Goal: Task Accomplishment & Management: Use online tool/utility

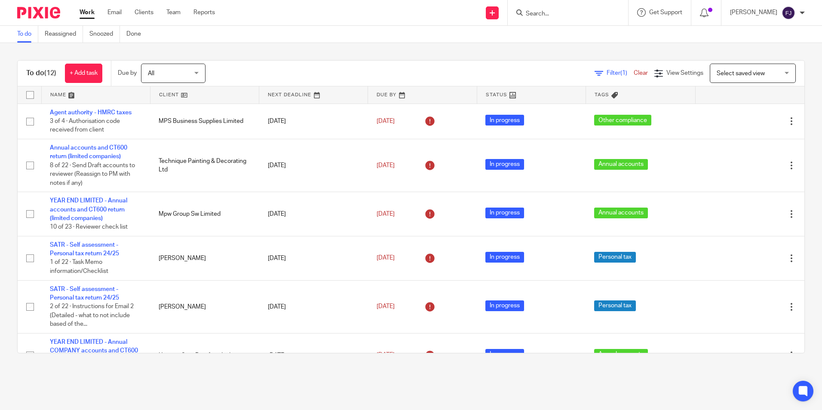
scroll to position [263, 0]
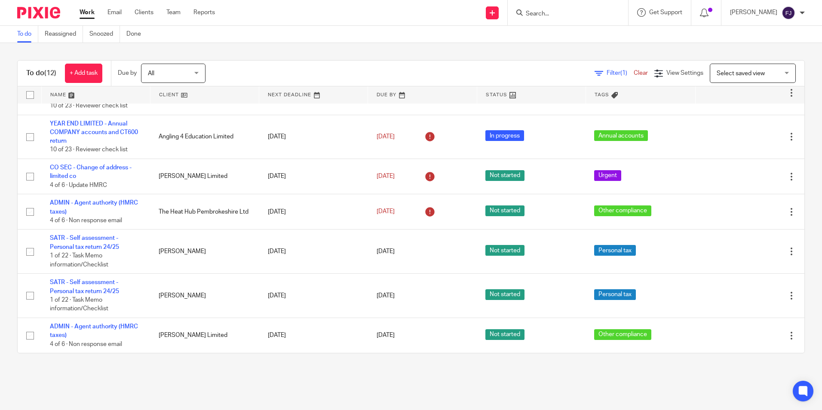
click at [78, 12] on div "Work Email Clients Team Reports Work Email Clients Team Reports Settings" at bounding box center [149, 12] width 157 height 25
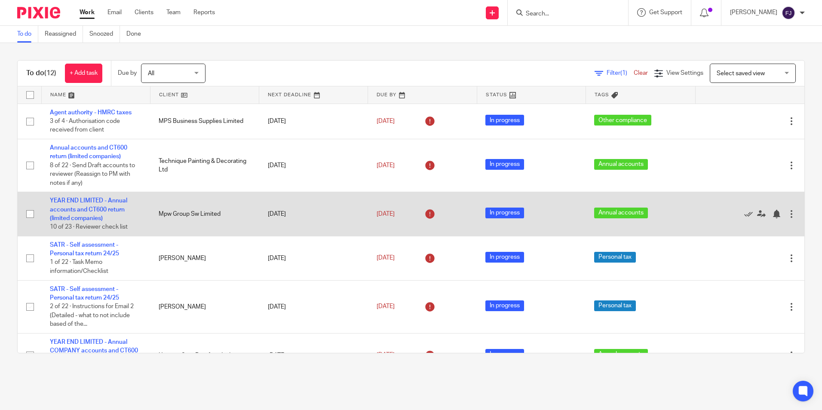
scroll to position [43, 0]
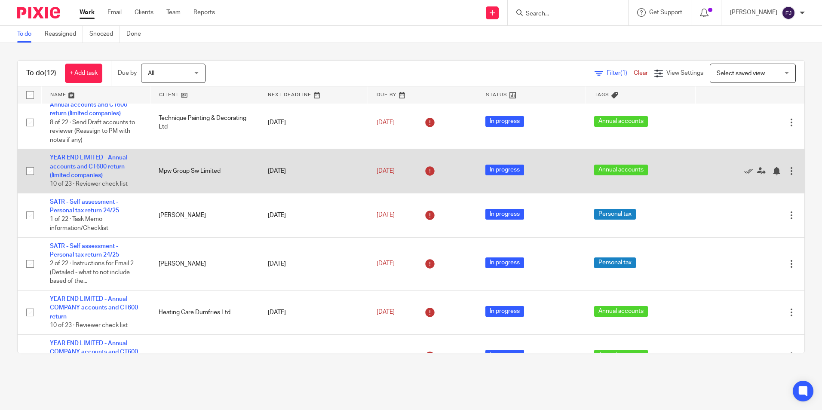
drag, startPoint x: 222, startPoint y: 172, endPoint x: 154, endPoint y: 172, distance: 67.1
click at [154, 172] on td "Mpw Group Sw Limited" at bounding box center [204, 171] width 109 height 44
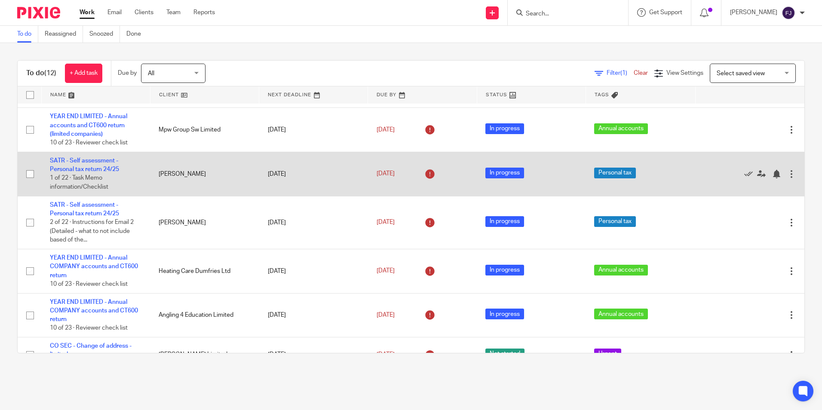
scroll to position [0, 0]
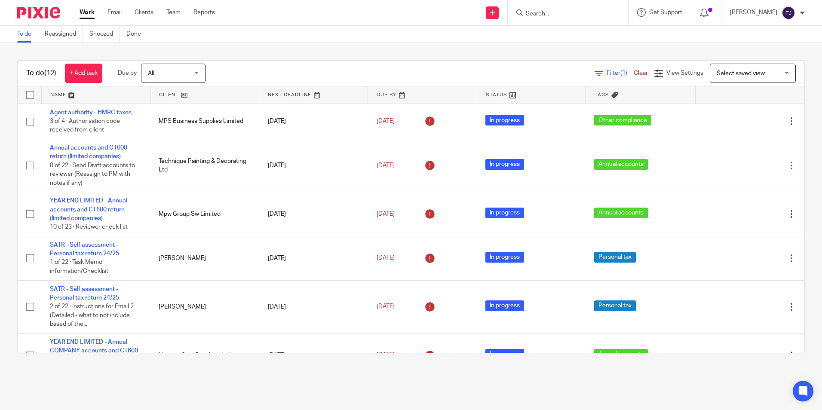
drag, startPoint x: 221, startPoint y: 211, endPoint x: 8, endPoint y: 187, distance: 214.3
click at [8, 187] on div "To do (12) + Add task Due by All All Today Tomorrow This week Next week This mo…" at bounding box center [411, 207] width 822 height 328
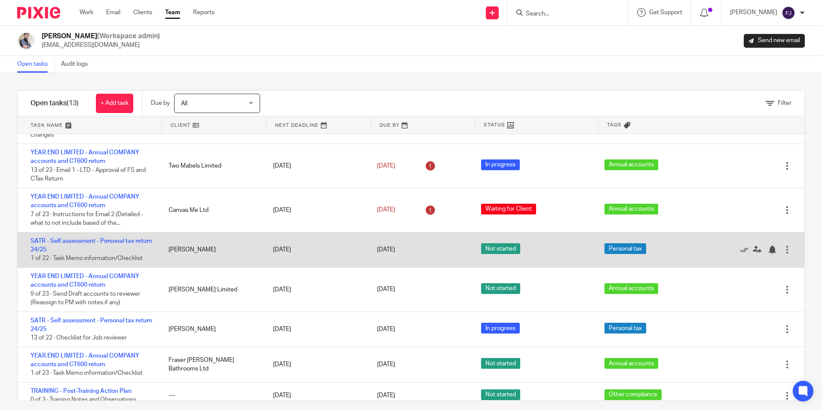
scroll to position [228, 0]
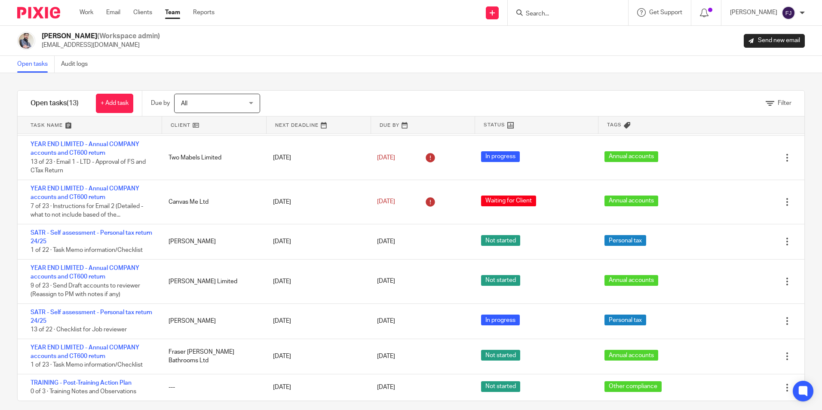
click at [569, 14] on input "Search" at bounding box center [563, 14] width 77 height 8
type input "m"
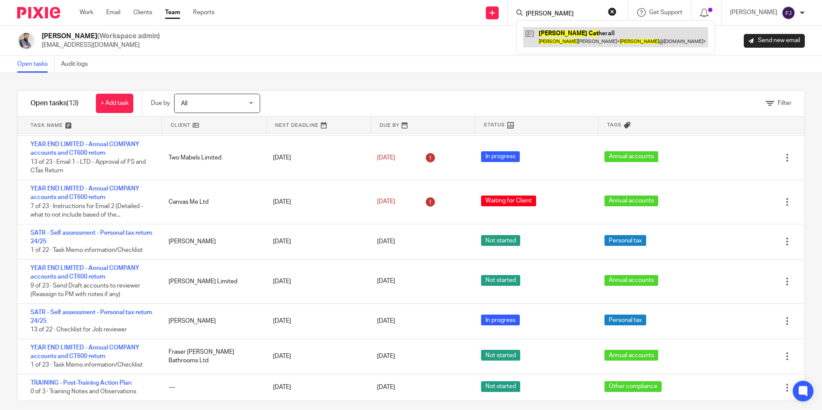
type input "andrew cat"
click at [567, 42] on link at bounding box center [616, 37] width 185 height 20
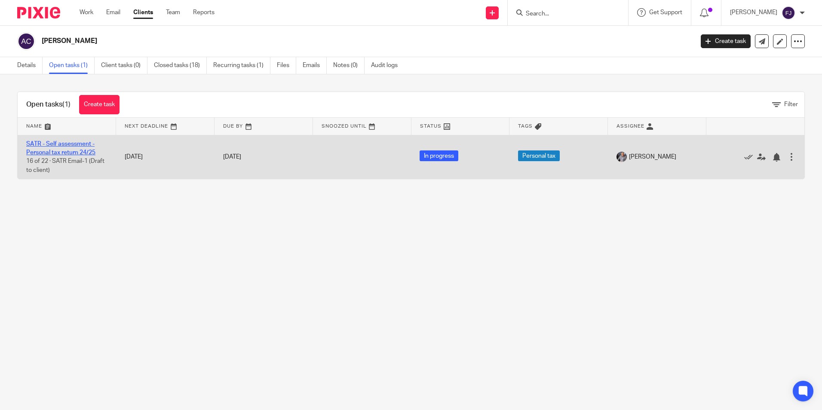
click at [69, 145] on link "SATR - Self assessment - Personal tax return 24/25" at bounding box center [60, 148] width 69 height 15
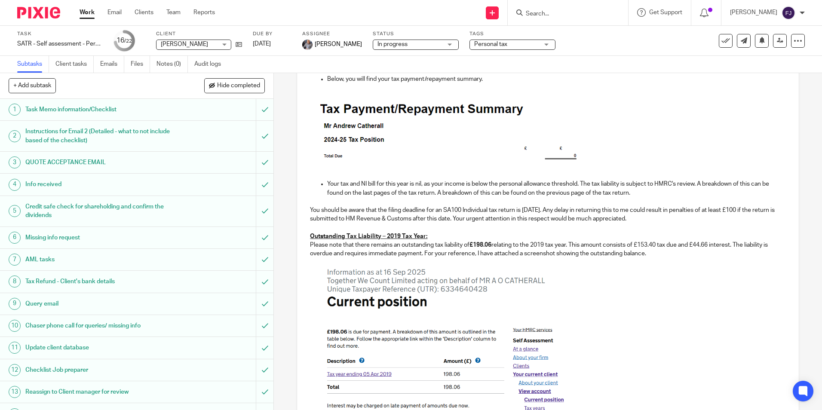
scroll to position [252, 0]
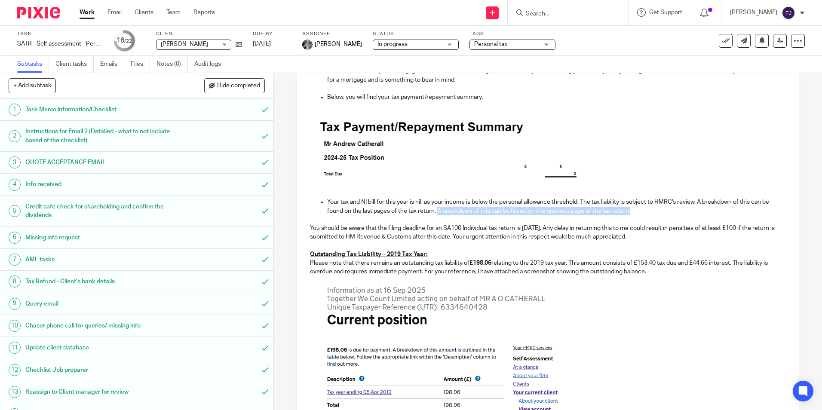
drag, startPoint x: 437, startPoint y: 212, endPoint x: 647, endPoint y: 212, distance: 210.8
click at [647, 212] on p "Your tax and NI bill for this year is nil, as your income is below the personal…" at bounding box center [556, 207] width 459 height 18
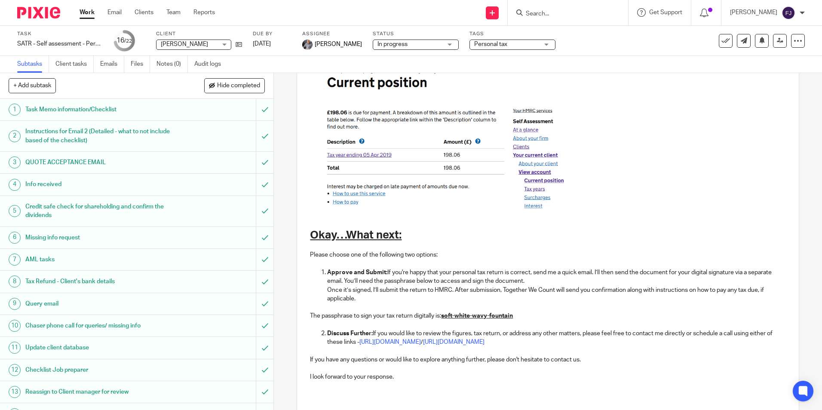
scroll to position [553, 0]
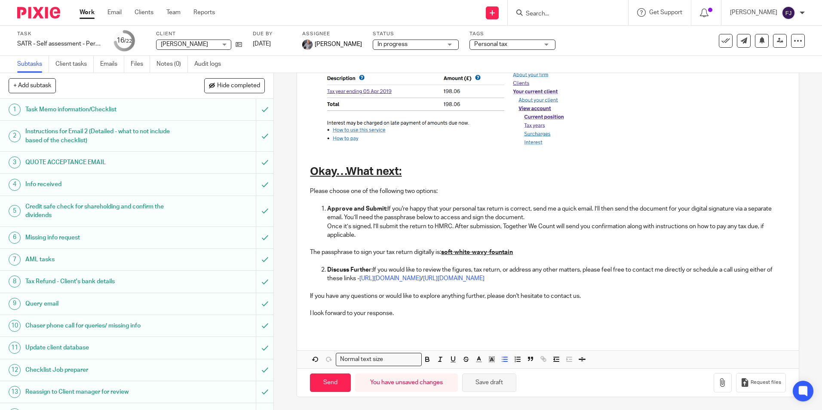
click at [489, 382] on button "Save draft" at bounding box center [489, 383] width 54 height 18
